Goal: Task Accomplishment & Management: Manage account settings

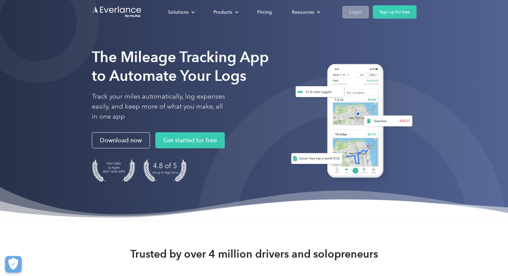
click at [356, 17] on link "Login" at bounding box center [355, 12] width 26 height 12
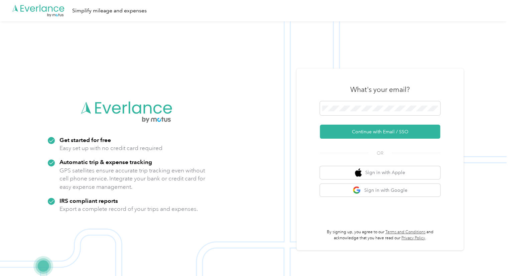
click at [345, 101] on div "What's your email?" at bounding box center [380, 89] width 120 height 23
click at [348, 114] on span at bounding box center [380, 108] width 120 height 14
click at [362, 130] on button "Continue with Email / SSO" at bounding box center [380, 132] width 120 height 14
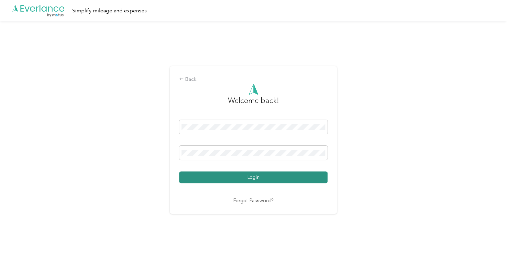
click at [259, 173] on button "Login" at bounding box center [253, 177] width 148 height 12
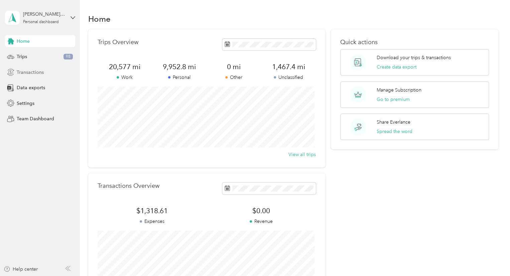
click at [38, 71] on span "Transactions" at bounding box center [30, 72] width 27 height 7
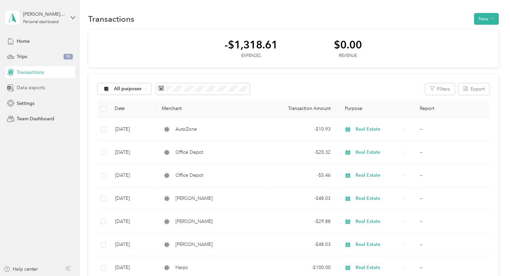
click at [32, 84] on span "Data exports" at bounding box center [31, 87] width 28 height 7
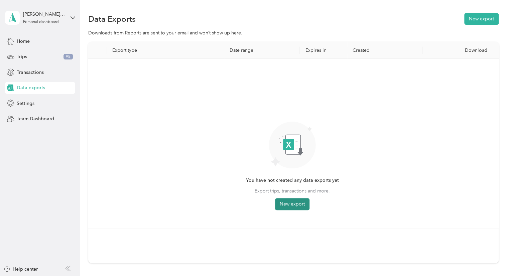
click at [289, 202] on button "New export" at bounding box center [292, 204] width 34 height 12
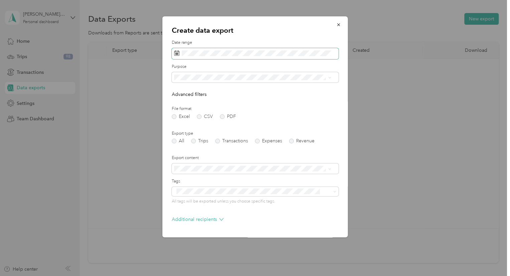
click at [200, 59] on span at bounding box center [255, 53] width 167 height 11
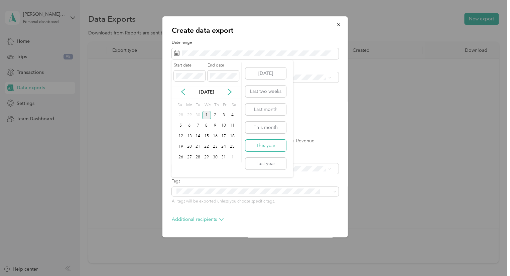
click at [268, 146] on button "This year" at bounding box center [265, 146] width 41 height 12
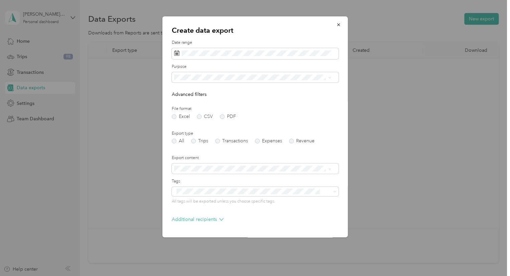
click at [194, 138] on div "Export type All Trips Transactions Expenses Revenue" at bounding box center [255, 137] width 167 height 13
click at [195, 141] on label "Trips" at bounding box center [199, 141] width 17 height 5
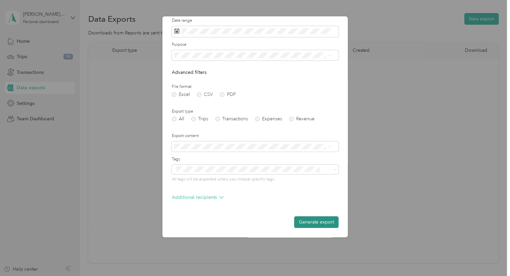
click at [313, 220] on button "Generate export" at bounding box center [316, 222] width 44 height 12
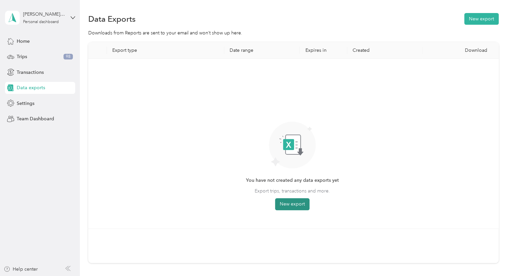
click at [290, 206] on button "New export" at bounding box center [292, 204] width 34 height 12
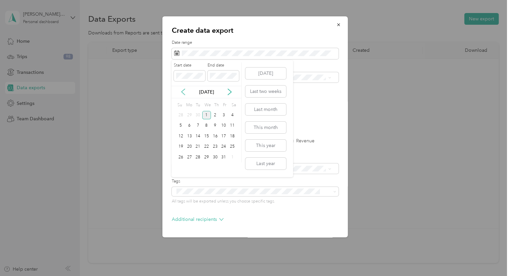
click at [182, 91] on icon at bounding box center [183, 92] width 7 height 7
click at [270, 110] on button "Last month" at bounding box center [265, 110] width 41 height 12
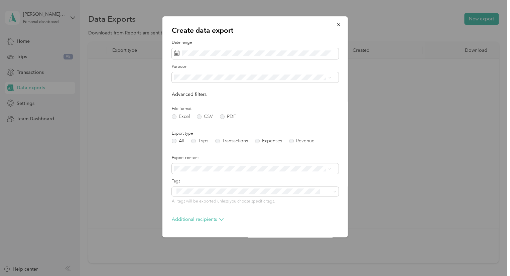
click at [213, 138] on div "Export type All Trips Transactions Expenses Revenue" at bounding box center [255, 137] width 167 height 13
click at [221, 143] on label "Transactions" at bounding box center [231, 141] width 33 height 5
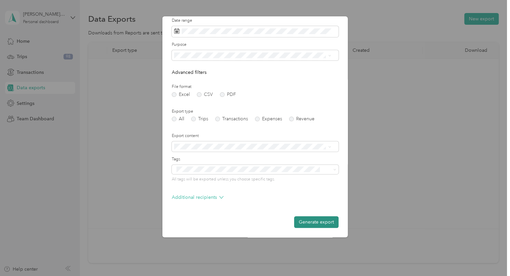
click at [320, 221] on button "Generate export" at bounding box center [316, 222] width 44 height 12
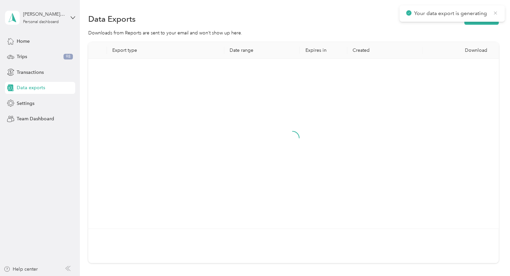
click at [494, 12] on icon at bounding box center [495, 12] width 3 height 3
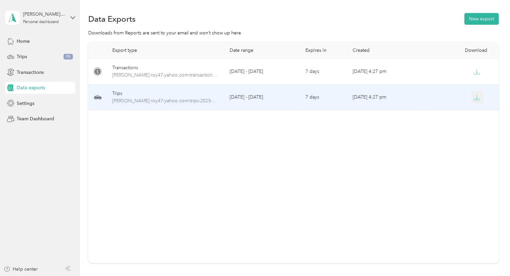
click at [477, 99] on icon "button" at bounding box center [476, 98] width 6 height 6
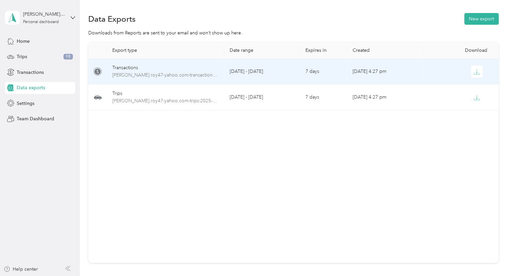
click at [120, 66] on div "Transactions" at bounding box center [165, 67] width 107 height 7
click at [471, 73] on button "button" at bounding box center [477, 71] width 12 height 12
